Goal: Navigation & Orientation: Find specific page/section

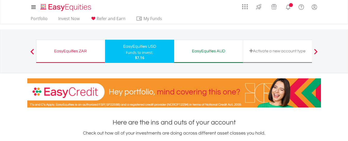
scroll to position [49, 98]
click at [80, 55] on div "EasyEquities ZAR Funds to invest: $7.16" at bounding box center [70, 51] width 69 height 23
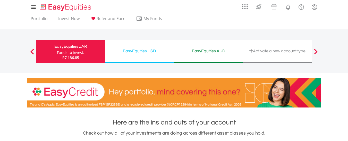
scroll to position [49, 98]
click at [132, 51] on div "EasyEquities USD" at bounding box center [139, 50] width 63 height 7
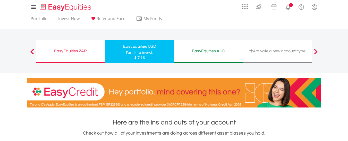
scroll to position [49, 98]
click at [70, 51] on div "EasyEquities ZAR" at bounding box center [70, 50] width 62 height 7
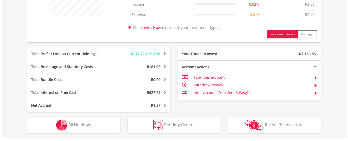
scroll to position [244, 0]
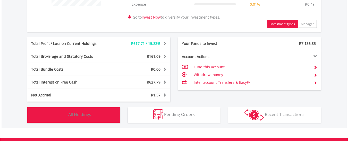
click at [74, 115] on span "All Holdings" at bounding box center [79, 114] width 23 height 6
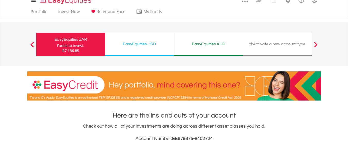
scroll to position [0, 0]
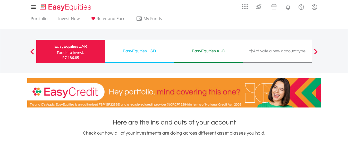
click at [189, 51] on div "EasyEquities AUD" at bounding box center [208, 50] width 63 height 7
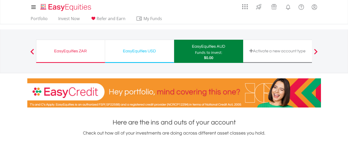
click at [215, 52] on div "Funds to invest:" at bounding box center [208, 52] width 27 height 5
click at [154, 50] on div "EasyEquities USD" at bounding box center [139, 50] width 63 height 7
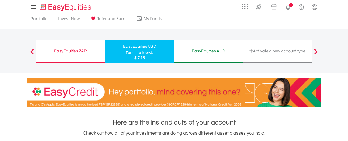
scroll to position [49, 98]
click at [147, 51] on div "Funds to invest:" at bounding box center [139, 52] width 27 height 5
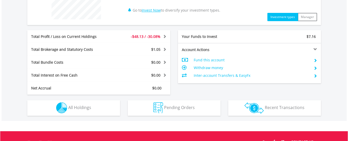
scroll to position [240, 0]
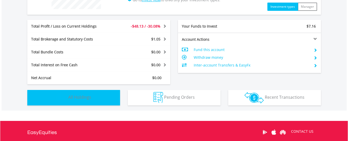
click at [83, 98] on span "All Holdings" at bounding box center [79, 97] width 23 height 6
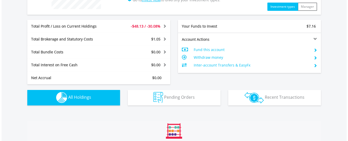
scroll to position [361, 0]
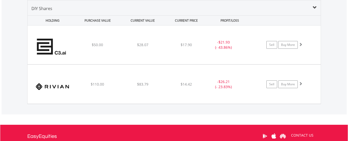
click at [83, 98] on div "﻿ Rivian Automotive Inc $110.00 $83.79 $14.42 - $26.21 (- 23.83%) Sell Buy More" at bounding box center [174, 84] width 293 height 39
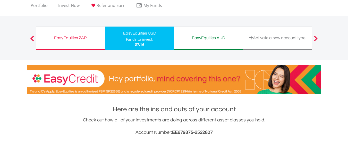
scroll to position [0, 0]
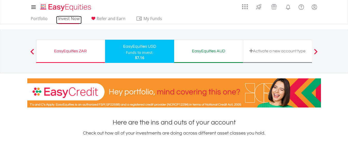
click at [70, 19] on link "Invest Now" at bounding box center [68, 20] width 25 height 8
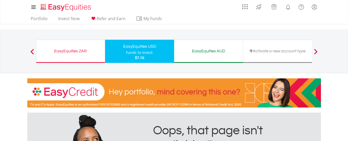
click at [71, 54] on div "EasyEquities ZAR" at bounding box center [70, 50] width 62 height 7
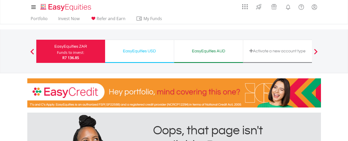
click at [126, 52] on div "EasyEquities USD" at bounding box center [139, 50] width 63 height 7
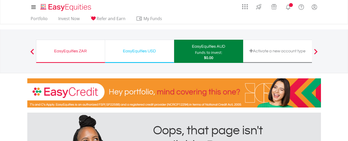
drag, startPoint x: 0, startPoint y: 0, endPoint x: 318, endPoint y: 110, distance: 336.6
click at [152, 54] on div "EasyEquities USD" at bounding box center [139, 50] width 63 height 7
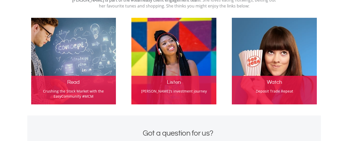
scroll to position [369, 0]
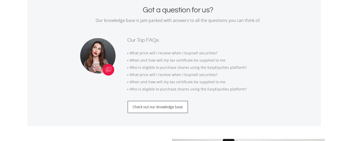
click at [157, 107] on link "Check out our knowledge base" at bounding box center [157, 107] width 60 height 12
